Goal: Transaction & Acquisition: Purchase product/service

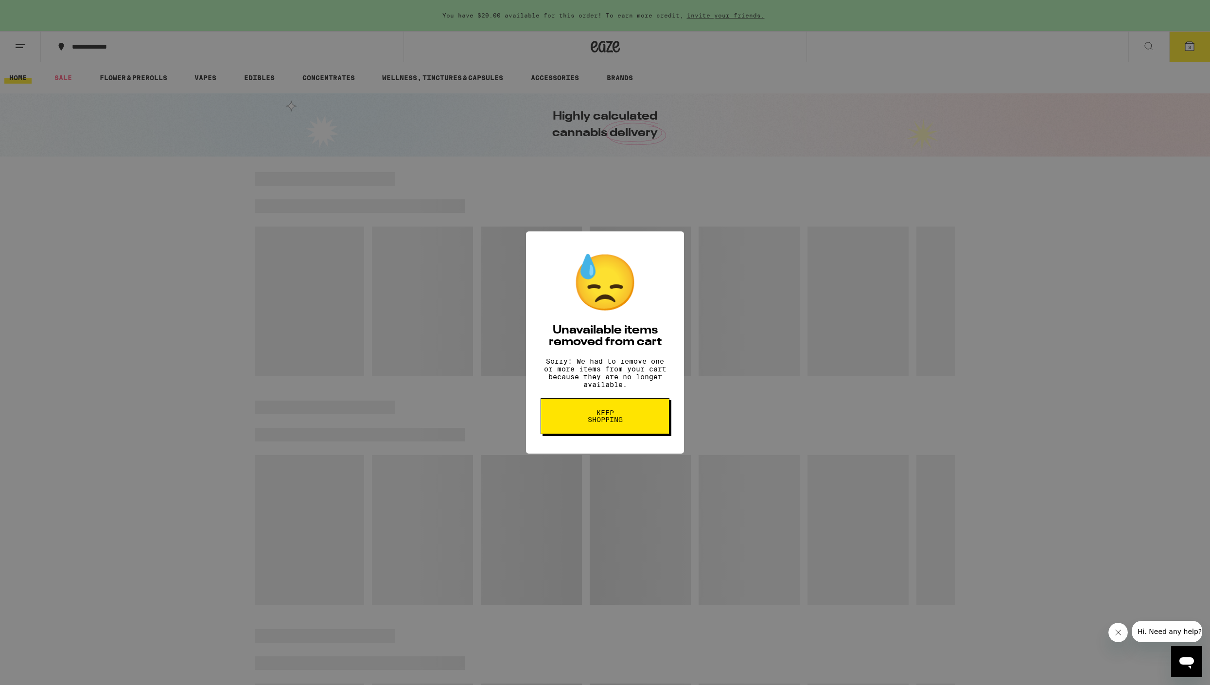
click at [576, 405] on button "Keep Shopping" at bounding box center [605, 416] width 129 height 36
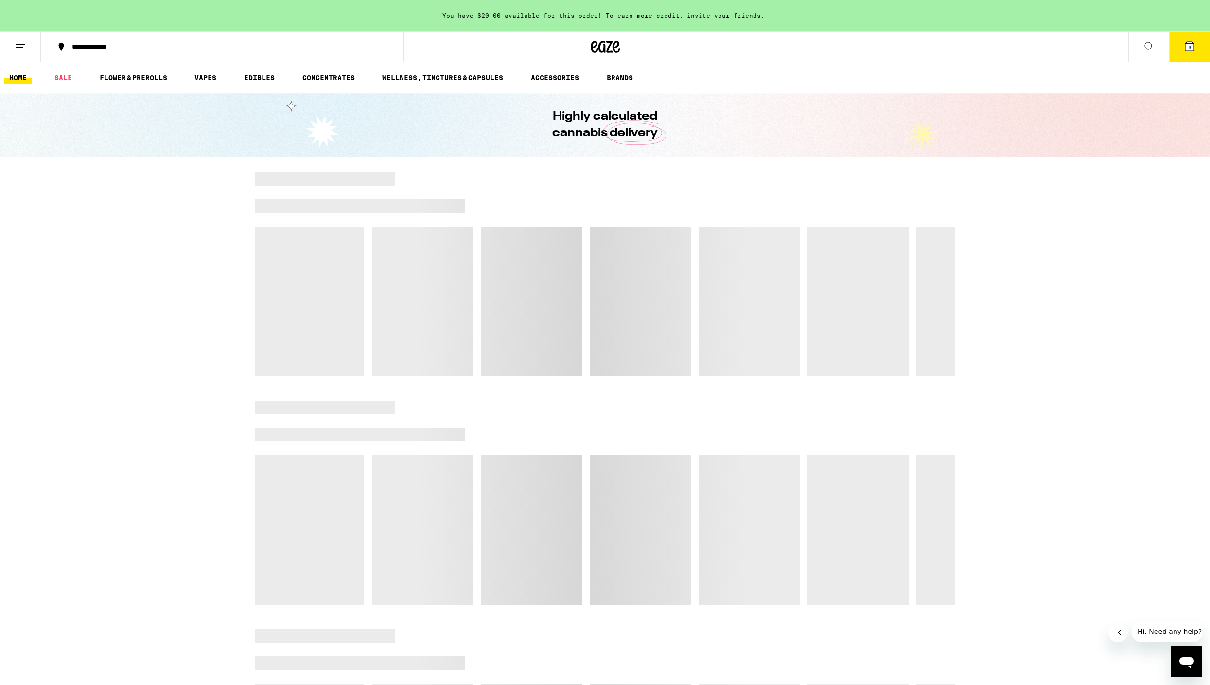
click at [1184, 44] on icon at bounding box center [1190, 46] width 12 height 12
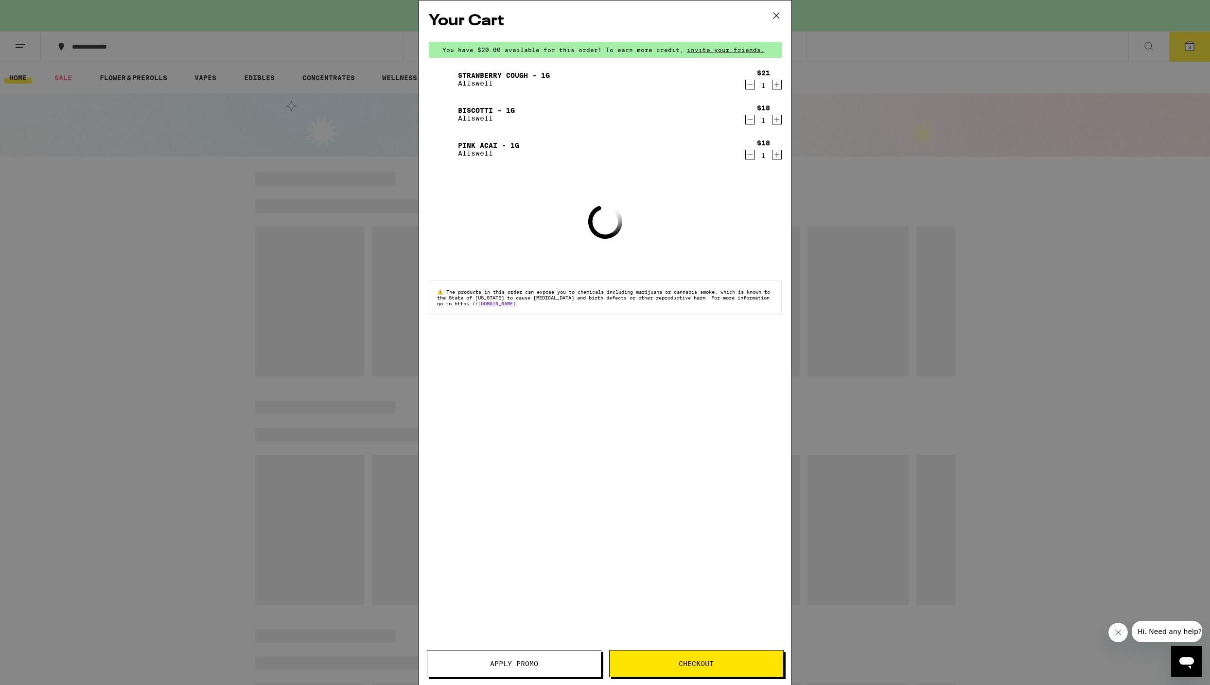
click at [751, 88] on icon "Decrement" at bounding box center [750, 85] width 9 height 12
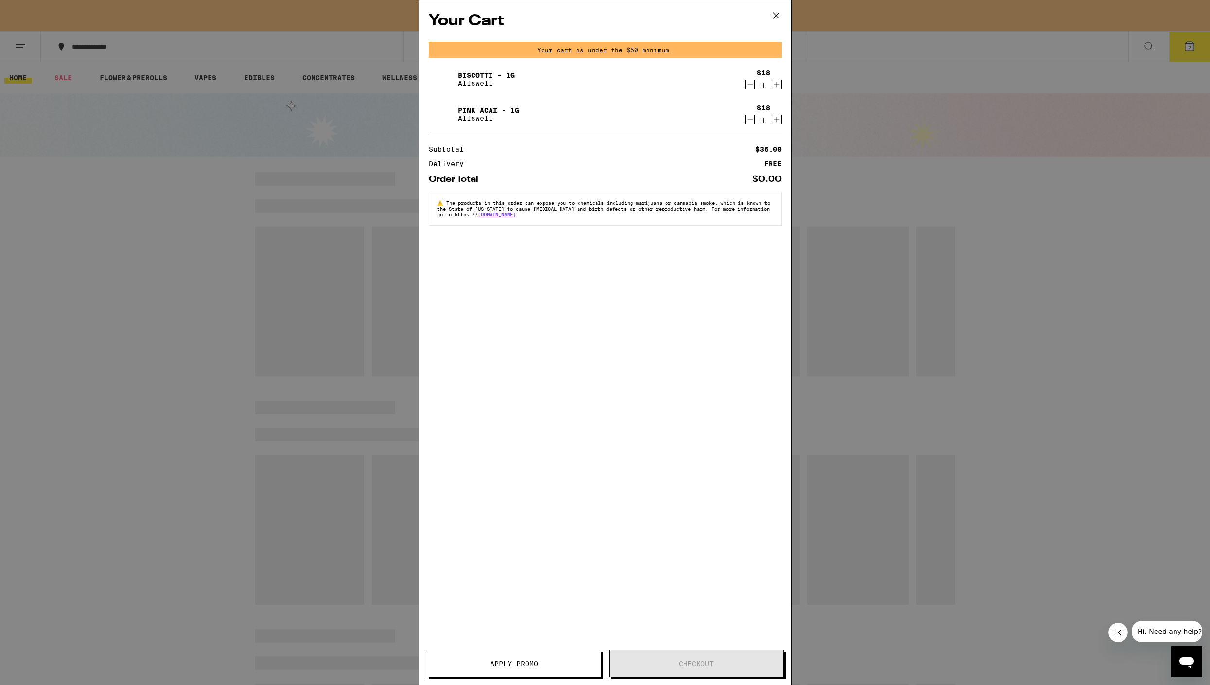
click at [750, 85] on icon "Decrement" at bounding box center [750, 85] width 9 height 12
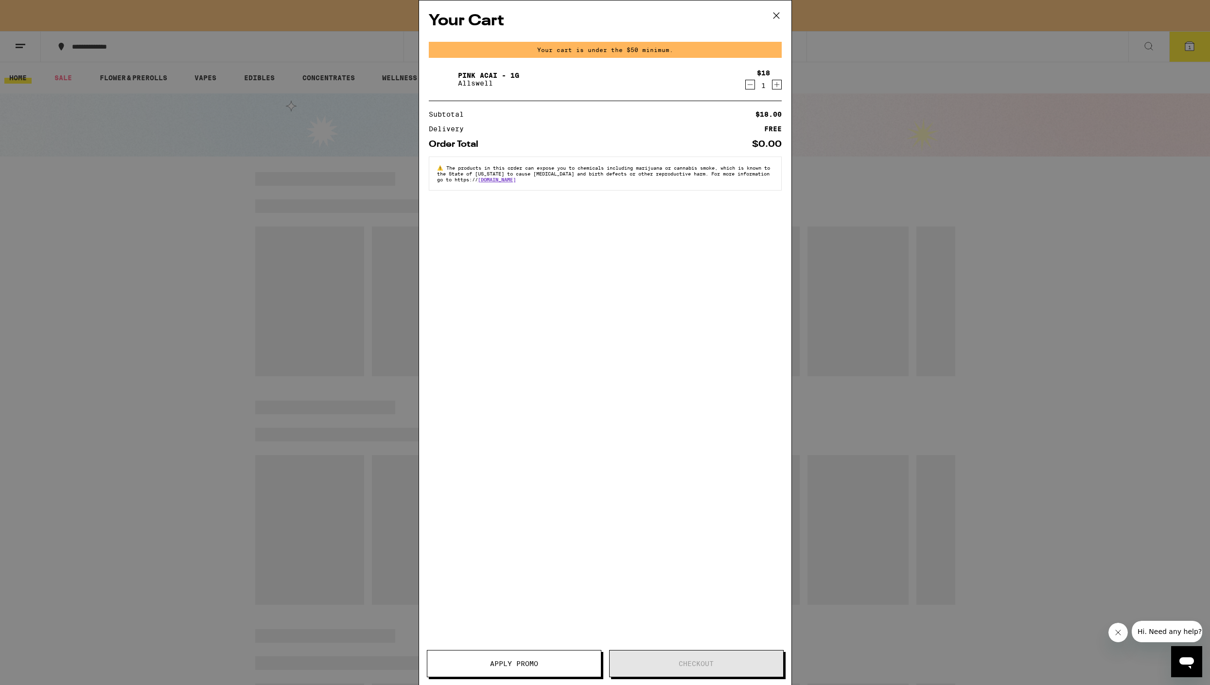
click at [749, 82] on icon "Decrement" at bounding box center [750, 85] width 9 height 12
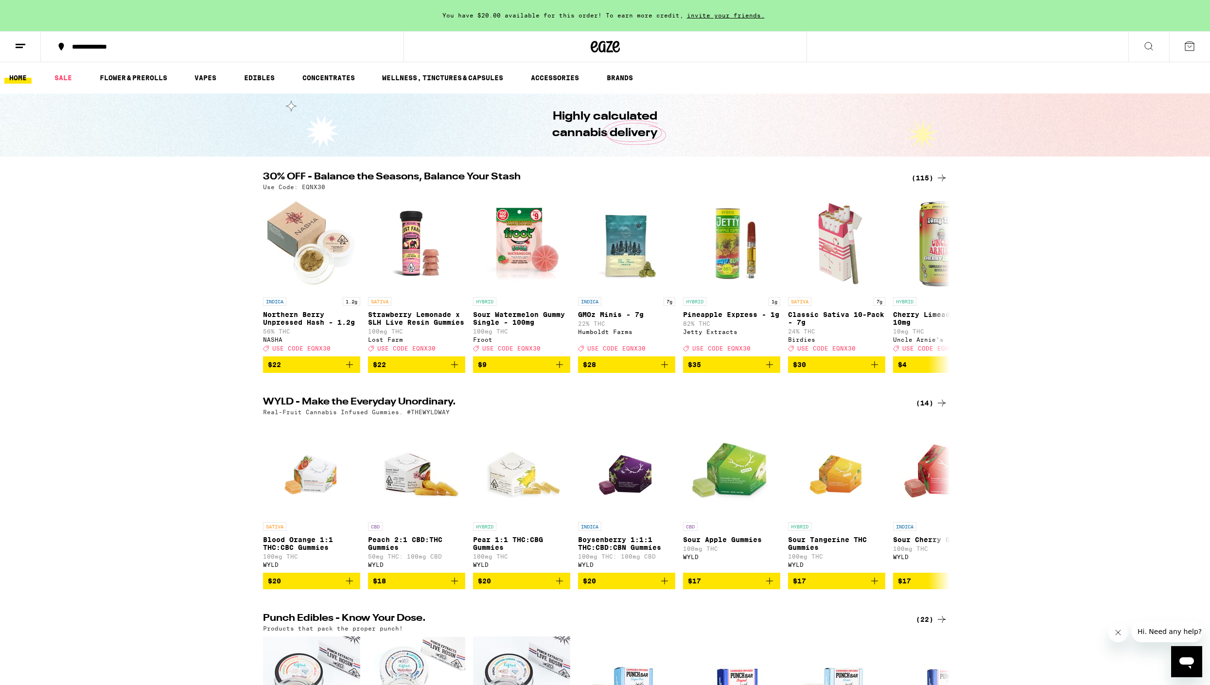
click at [929, 176] on div "(115)" at bounding box center [930, 178] width 36 height 12
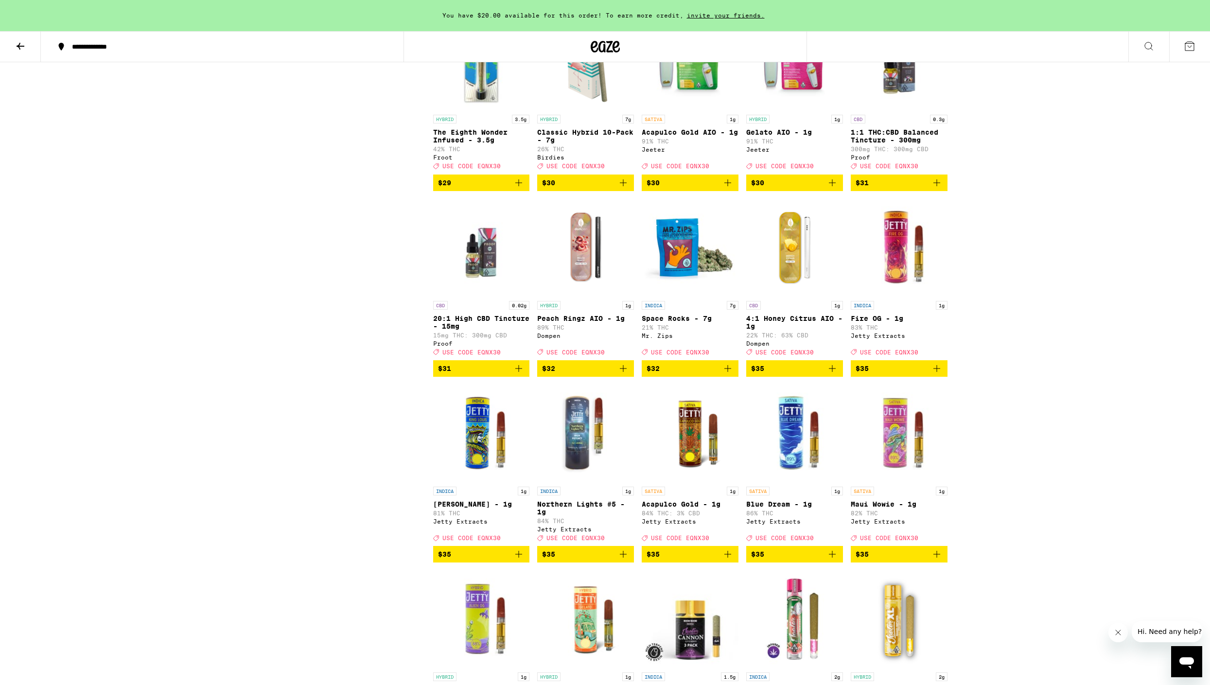
scroll to position [2585, 0]
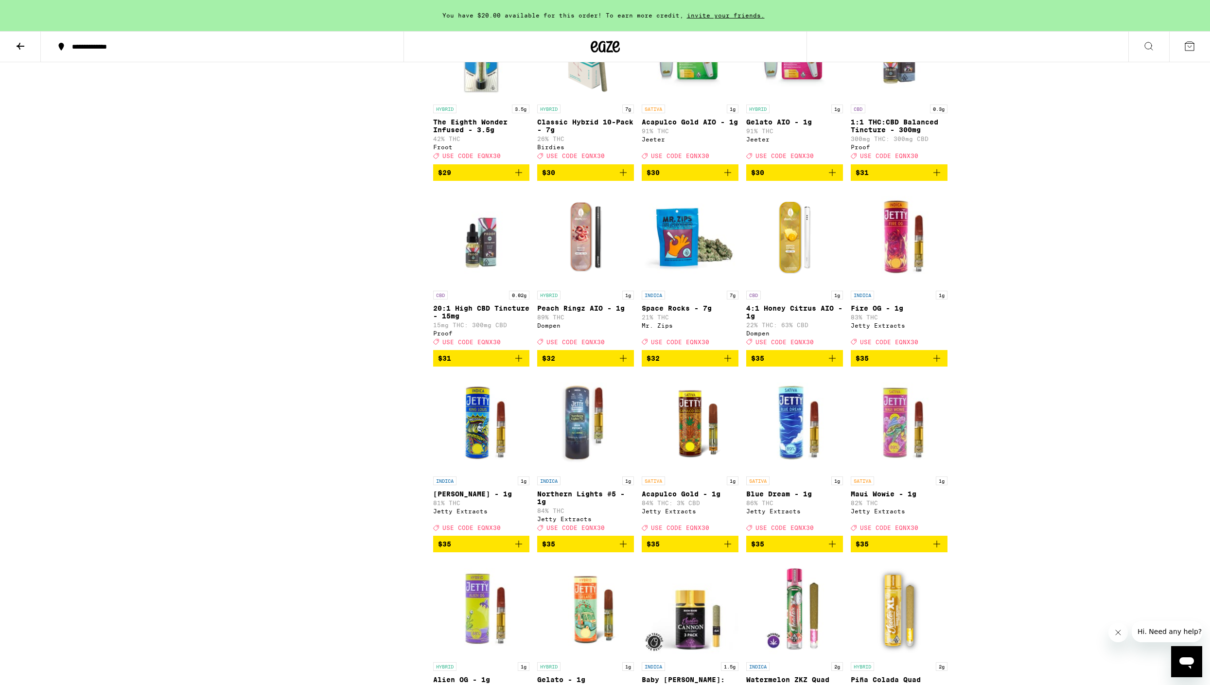
click at [937, 364] on icon "Add to bag" at bounding box center [937, 359] width 12 height 12
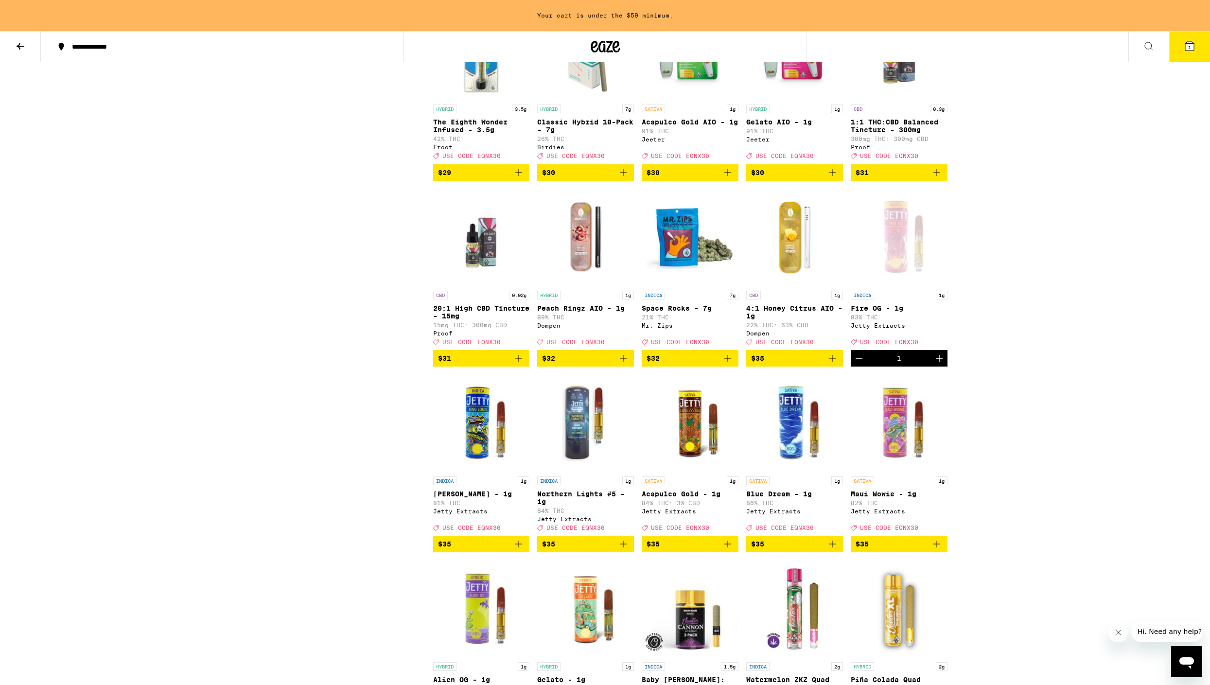
click at [524, 550] on icon "Add to bag" at bounding box center [519, 544] width 12 height 12
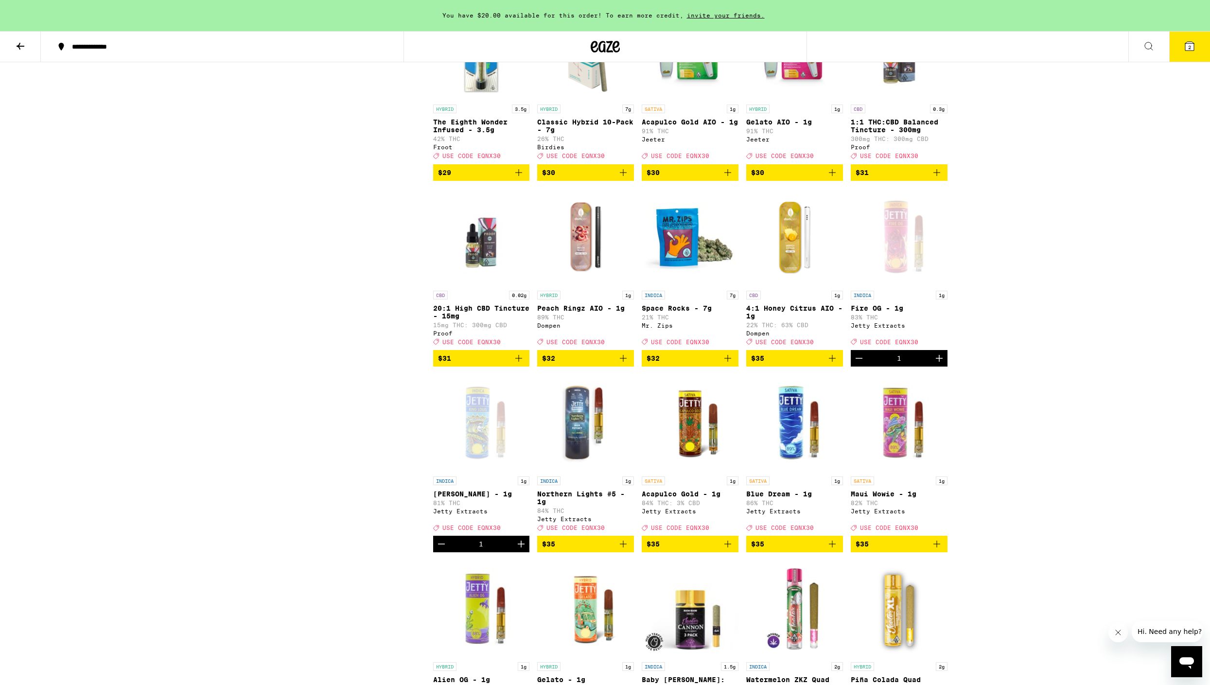
click at [624, 550] on icon "Add to bag" at bounding box center [624, 544] width 12 height 12
click at [601, 531] on span "USE CODE EQNX30" at bounding box center [576, 528] width 58 height 6
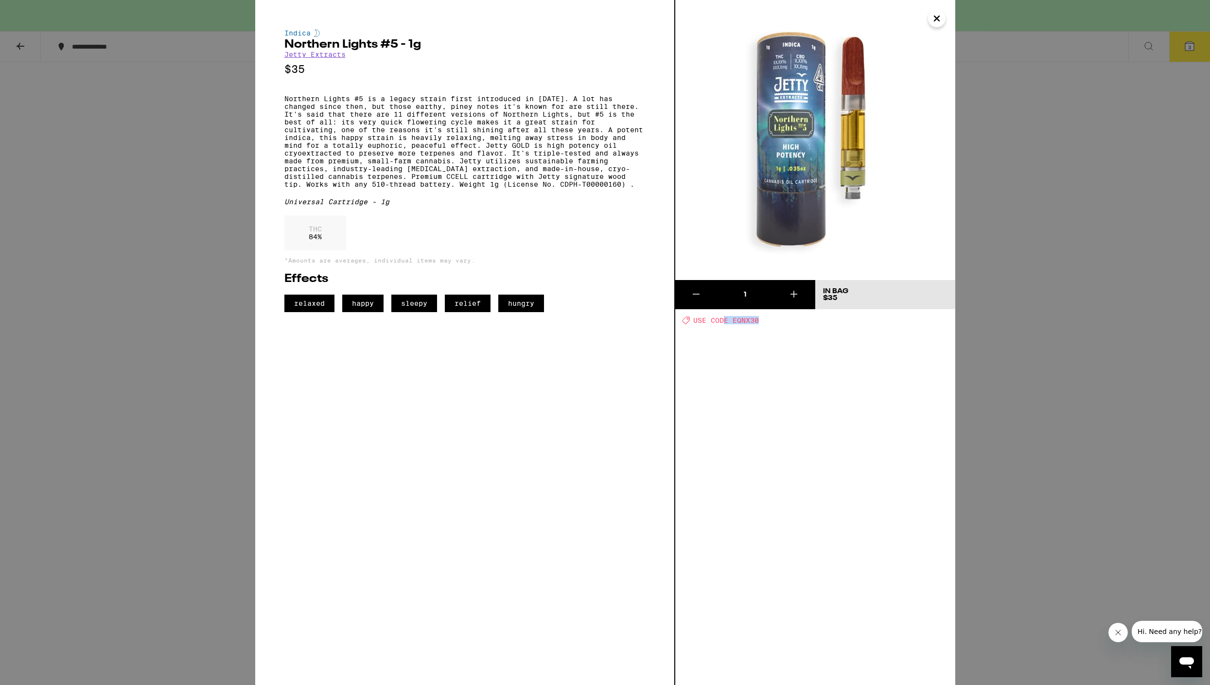
drag, startPoint x: 763, startPoint y: 323, endPoint x: 723, endPoint y: 321, distance: 40.4
click at [723, 321] on div "Deal Created with Sketch. USE CODE EQNX30" at bounding box center [818, 320] width 273 height 8
click at [723, 321] on span "USE CODE EQNX30" at bounding box center [726, 321] width 66 height 8
drag, startPoint x: 733, startPoint y: 321, endPoint x: 768, endPoint y: 320, distance: 35.0
click at [768, 320] on div "Deal Created with Sketch. USE CODE EQNX30" at bounding box center [818, 320] width 273 height 8
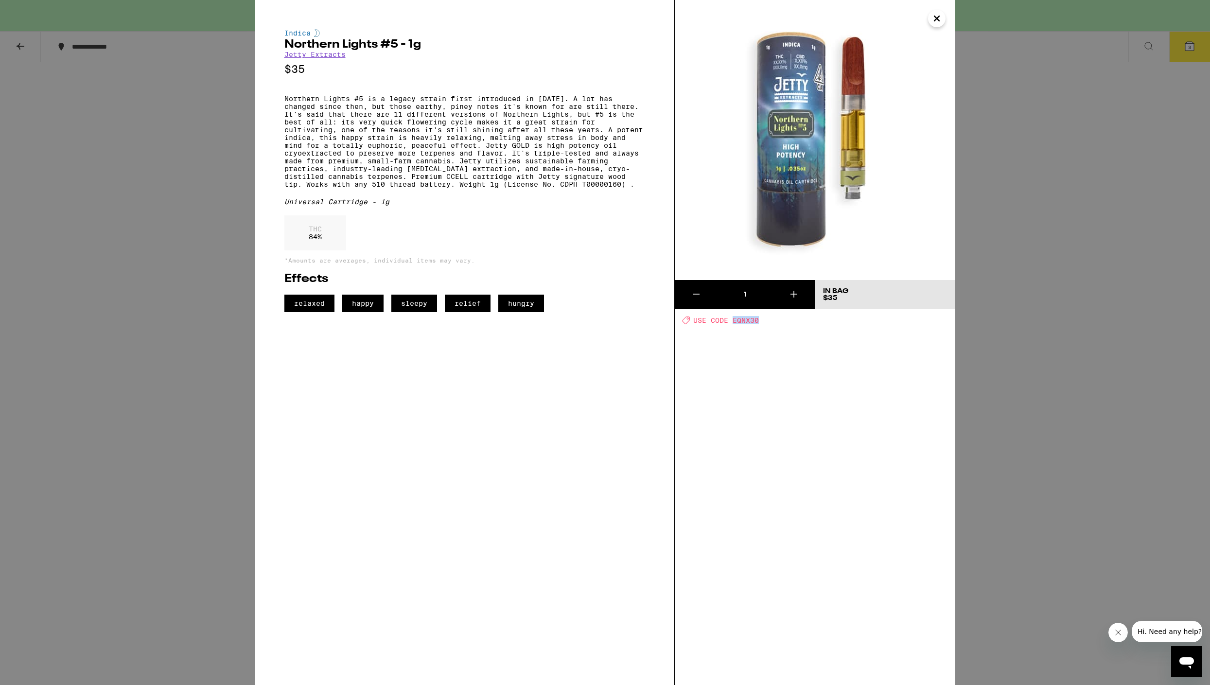
copy span "EQNX30"
click at [935, 22] on icon "Close" at bounding box center [937, 18] width 12 height 15
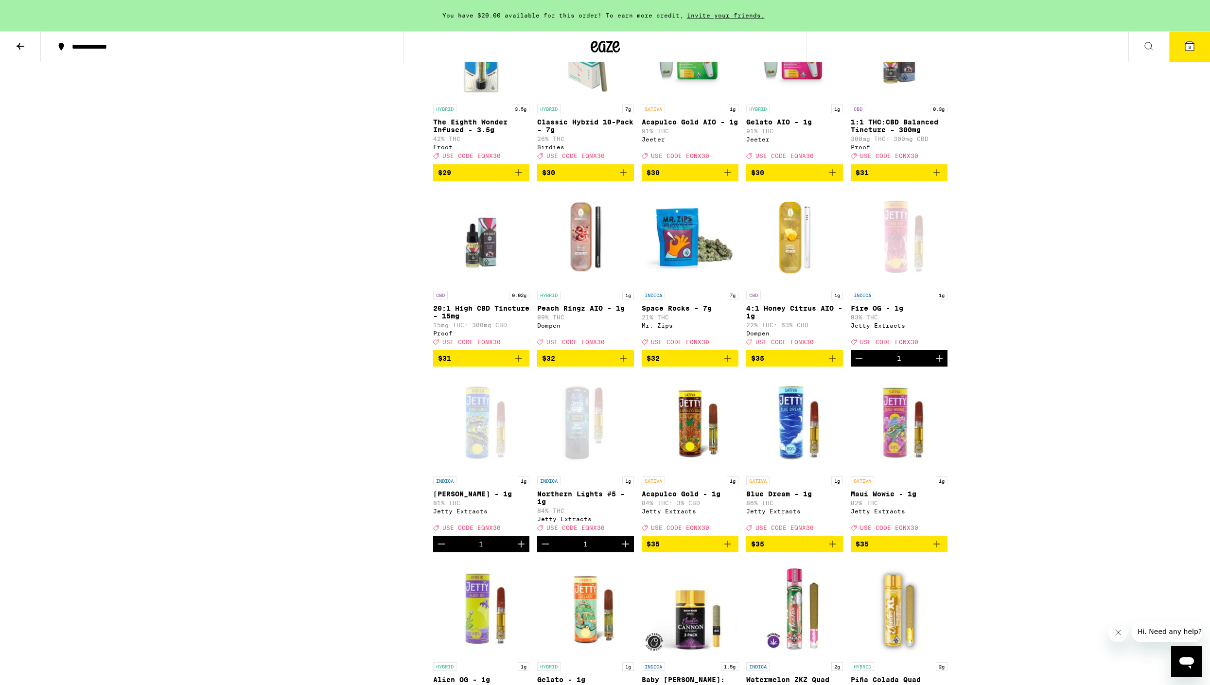
click at [1184, 48] on icon at bounding box center [1190, 46] width 12 height 12
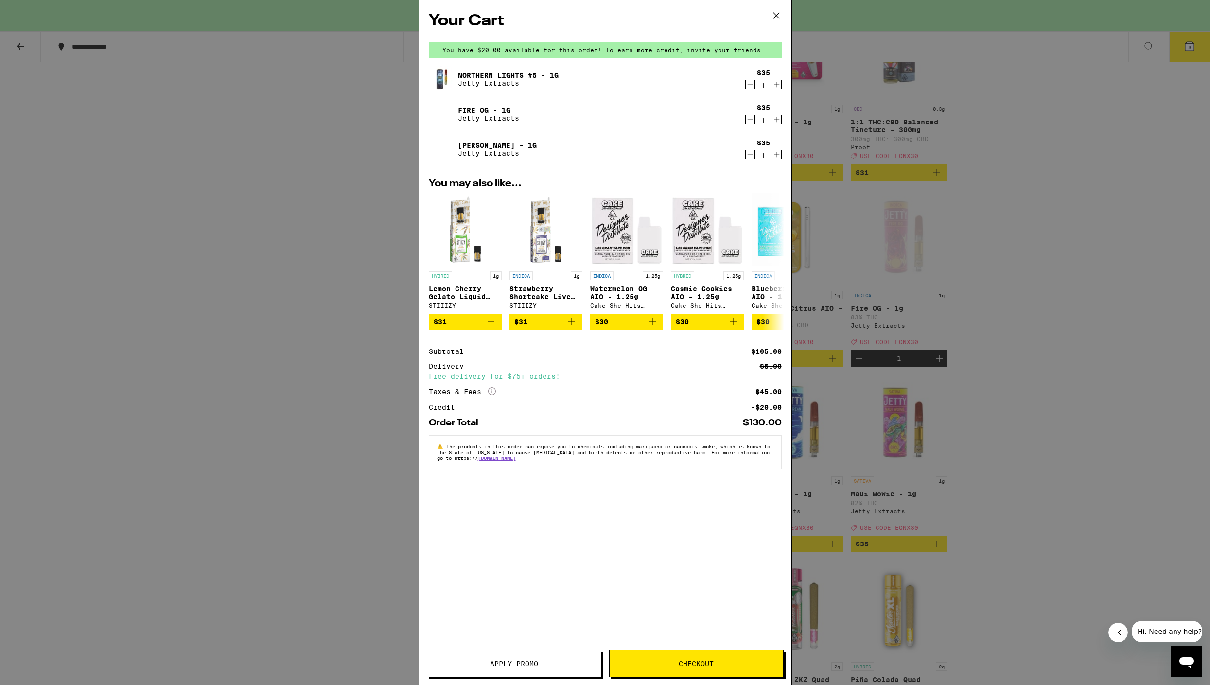
click at [512, 667] on span "Apply Promo" at bounding box center [514, 663] width 48 height 7
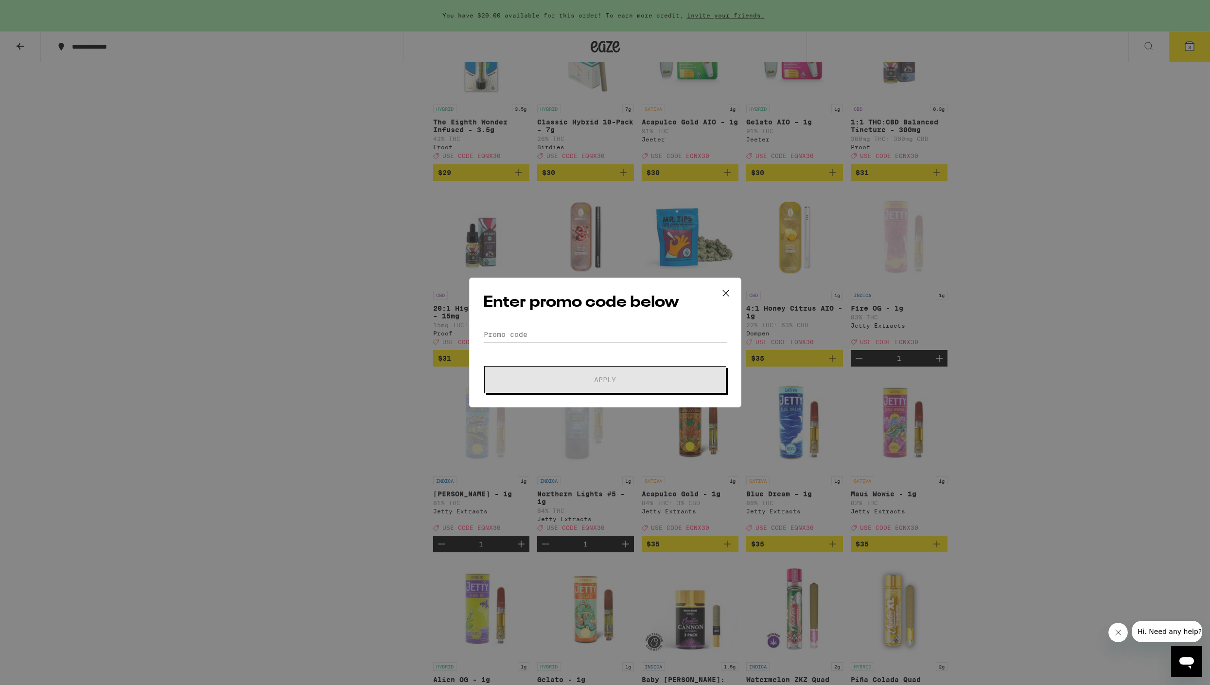
click at [507, 332] on input "Promo Code" at bounding box center [605, 334] width 244 height 15
paste input "EQNX30"
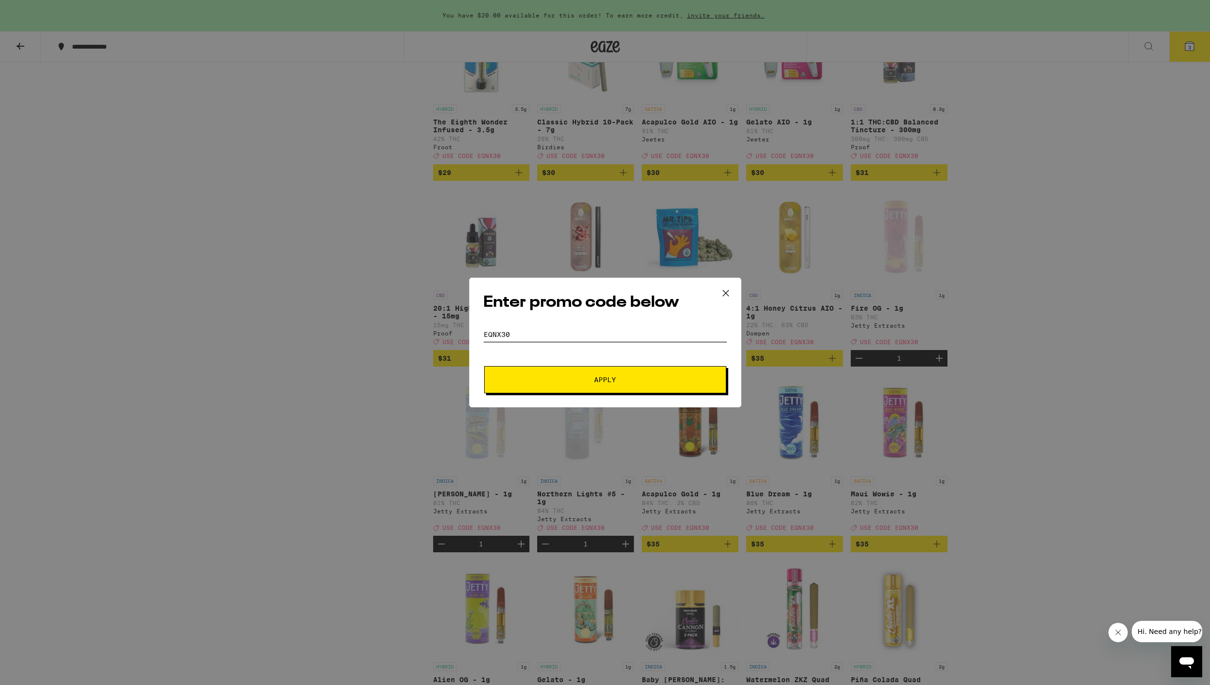
type input "EQNX30"
click at [581, 382] on span "Apply" at bounding box center [605, 379] width 175 height 7
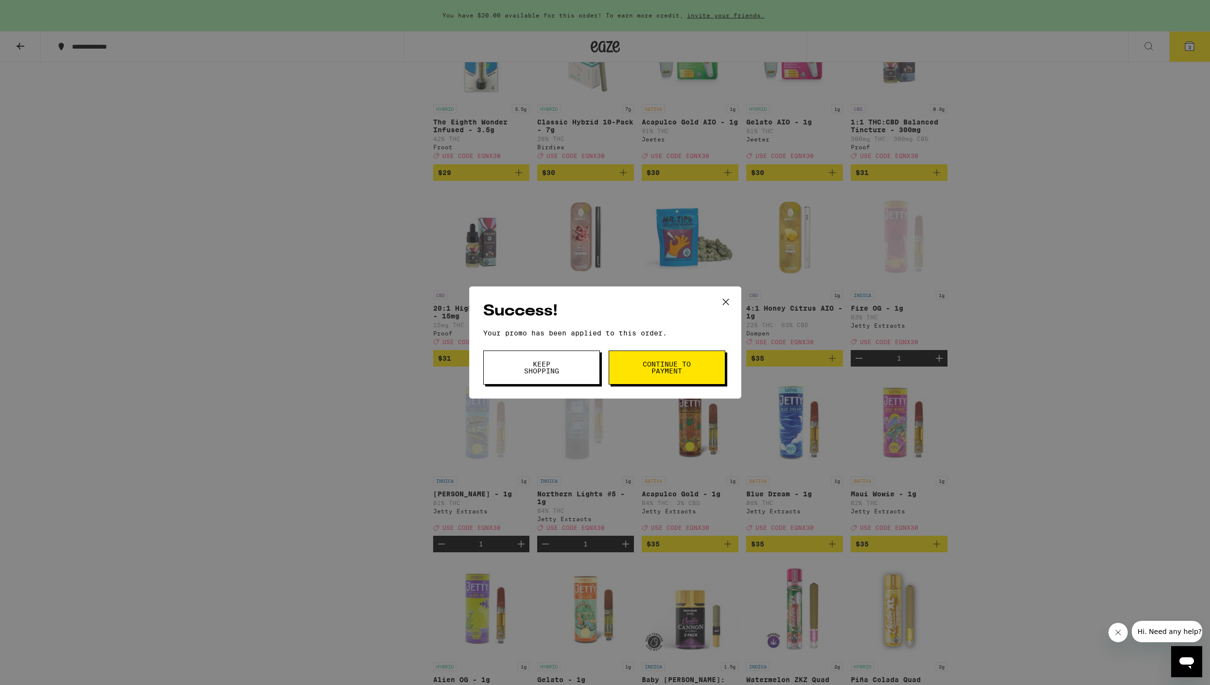
click at [628, 373] on button "Continue to payment" at bounding box center [667, 368] width 117 height 34
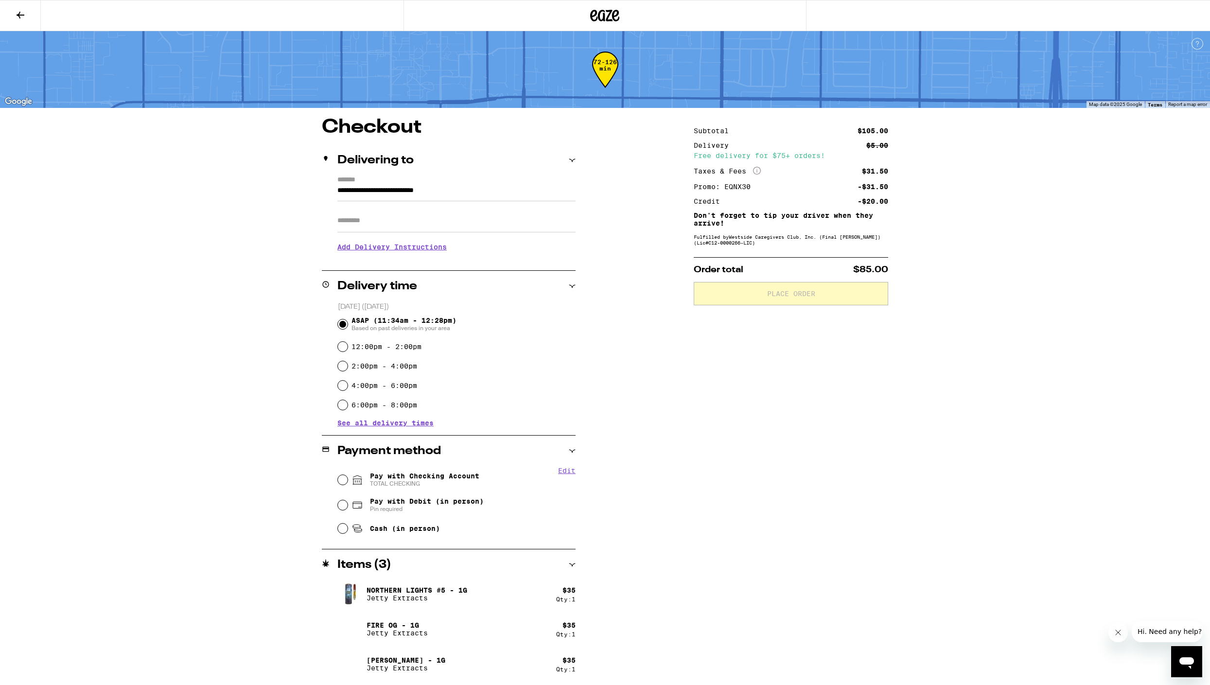
click at [787, 477] on div "Subtotal $105.00 Delivery $5.00 Free delivery for $75+ orders! Taxes & Fees Mor…" at bounding box center [791, 402] width 194 height 568
